Goal: Transaction & Acquisition: Purchase product/service

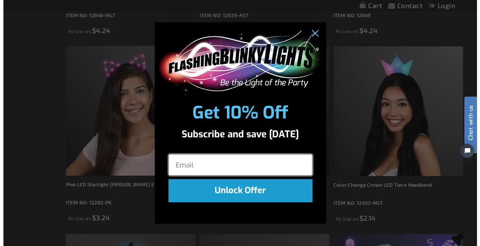
scroll to position [320, 0]
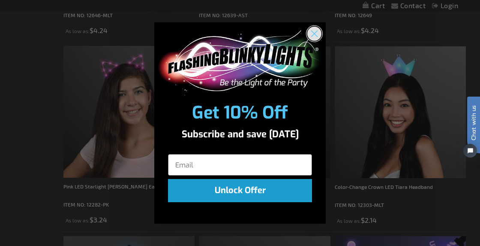
drag, startPoint x: 316, startPoint y: 33, endPoint x: 440, endPoint y: 71, distance: 129.1
click at [318, 34] on circle "Close dialog" at bounding box center [314, 34] width 14 height 14
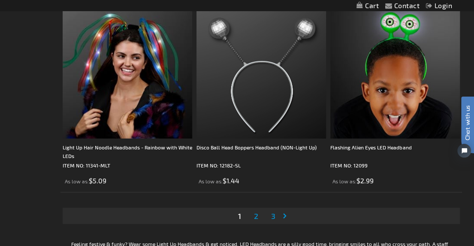
scroll to position [3792, 0]
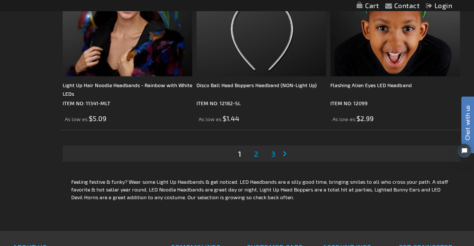
click at [257, 152] on span "2" at bounding box center [256, 153] width 4 height 9
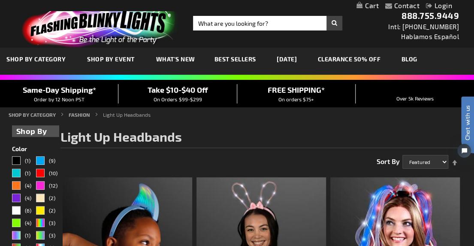
click at [288, 57] on link "[DATE]" at bounding box center [286, 59] width 33 height 29
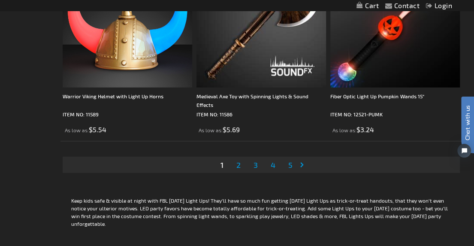
scroll to position [3859, 0]
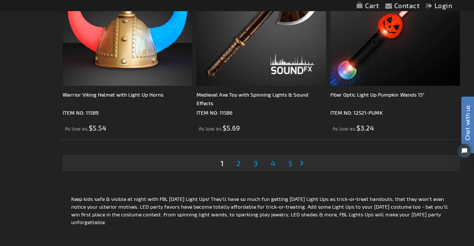
click at [240, 163] on span "2" at bounding box center [238, 162] width 4 height 9
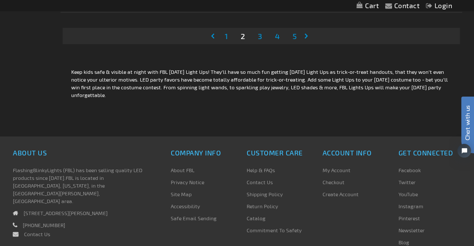
scroll to position [3988, 0]
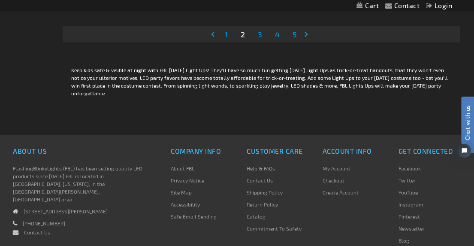
click at [307, 29] on link "Page Next" at bounding box center [308, 34] width 9 height 13
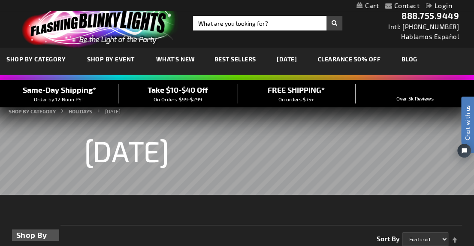
click at [365, 56] on link "CLEARANCE 50% OFF" at bounding box center [349, 59] width 76 height 29
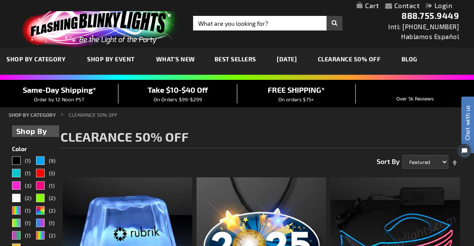
click at [220, 57] on span "Best Sellers" at bounding box center [235, 58] width 42 height 7
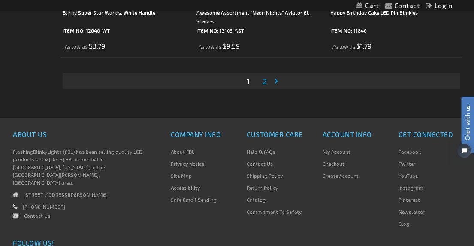
scroll to position [3945, 0]
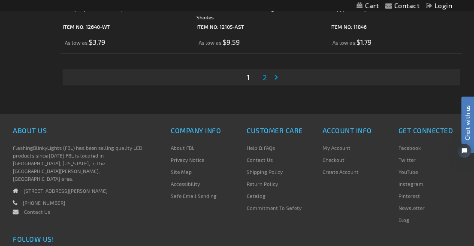
click at [279, 76] on link "Page Next" at bounding box center [278, 77] width 9 height 13
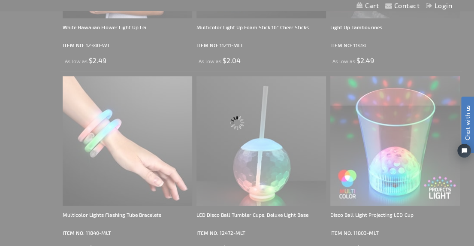
scroll to position [482, 0]
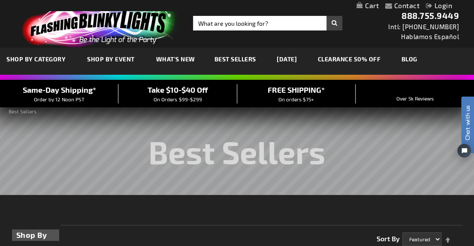
click at [299, 61] on link "[DATE]" at bounding box center [286, 59] width 33 height 29
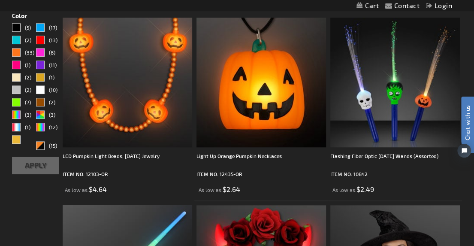
scroll to position [257, 0]
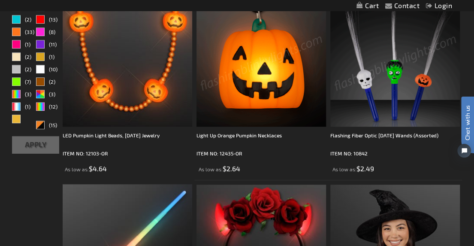
click at [257, 64] on img at bounding box center [261, 62] width 130 height 130
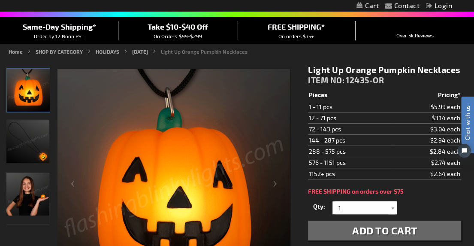
scroll to position [86, 0]
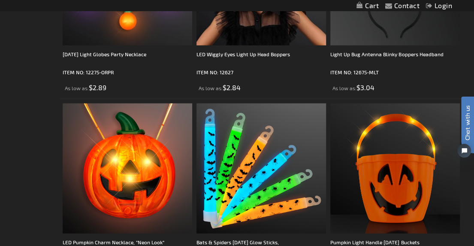
scroll to position [943, 0]
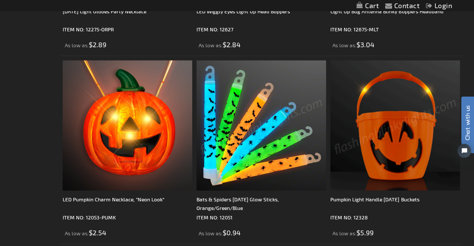
click at [279, 120] on img at bounding box center [261, 125] width 130 height 130
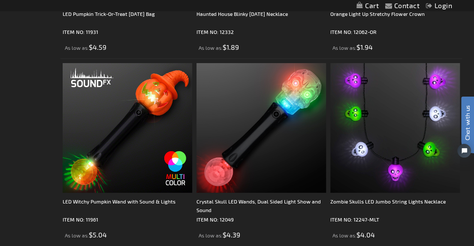
scroll to position [1372, 0]
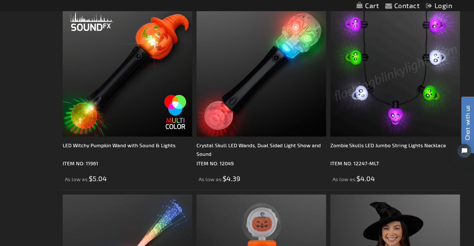
click at [396, 109] on img at bounding box center [395, 72] width 130 height 130
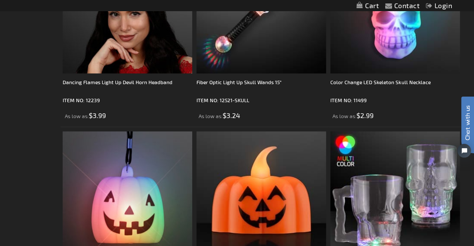
scroll to position [3003, 0]
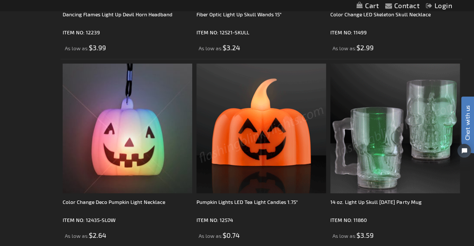
click at [268, 148] on img at bounding box center [261, 128] width 130 height 130
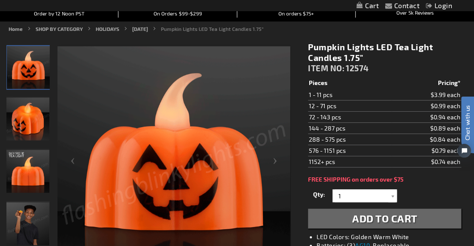
scroll to position [129, 0]
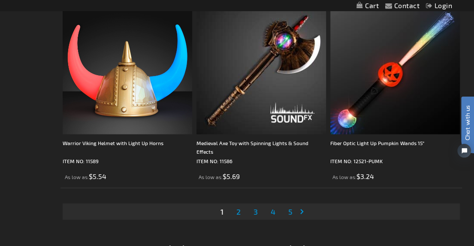
scroll to position [3817, 0]
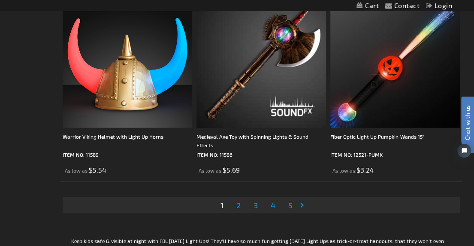
click at [239, 203] on span "2" at bounding box center [238, 204] width 4 height 9
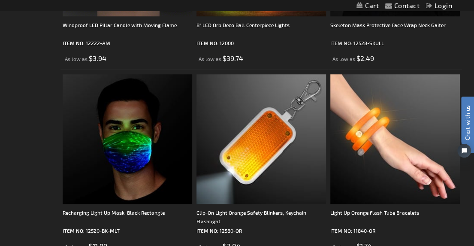
scroll to position [1758, 0]
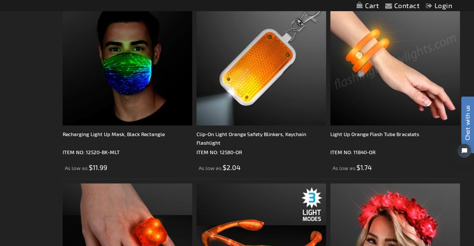
click at [370, 64] on img at bounding box center [395, 61] width 130 height 130
